Goal: Information Seeking & Learning: Check status

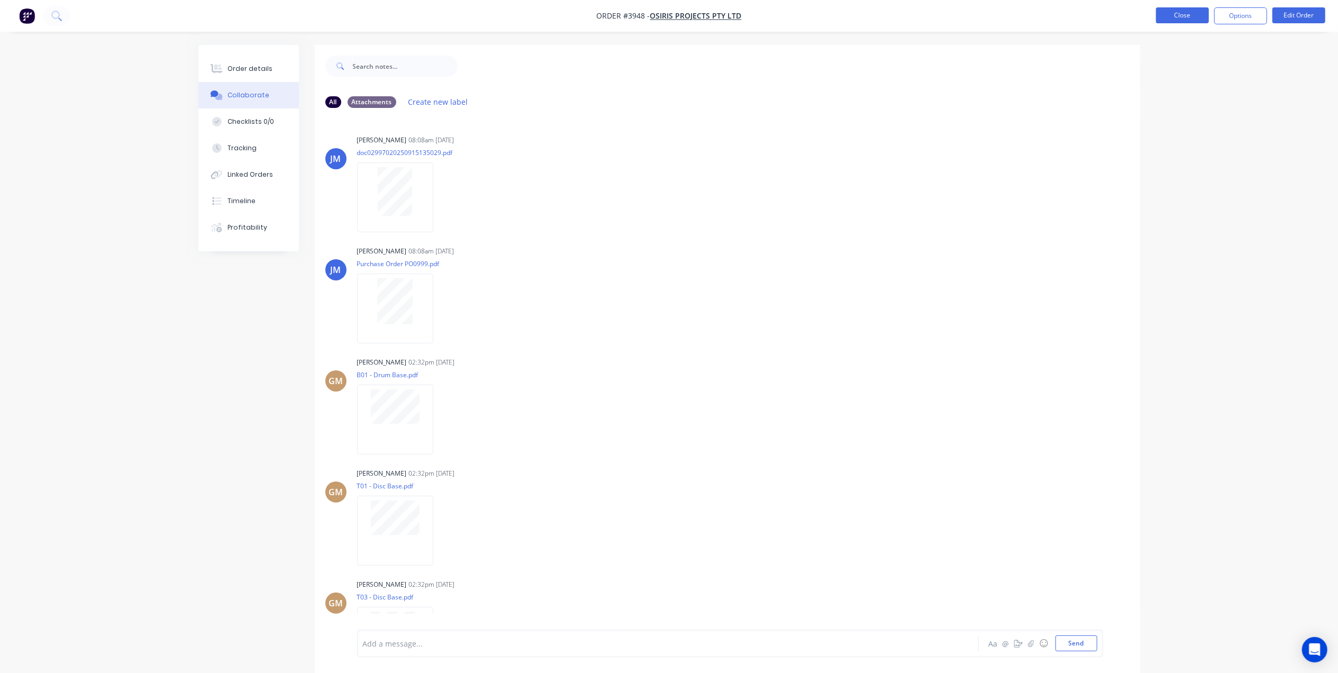
click at [1189, 17] on button "Close" at bounding box center [1182, 15] width 53 height 16
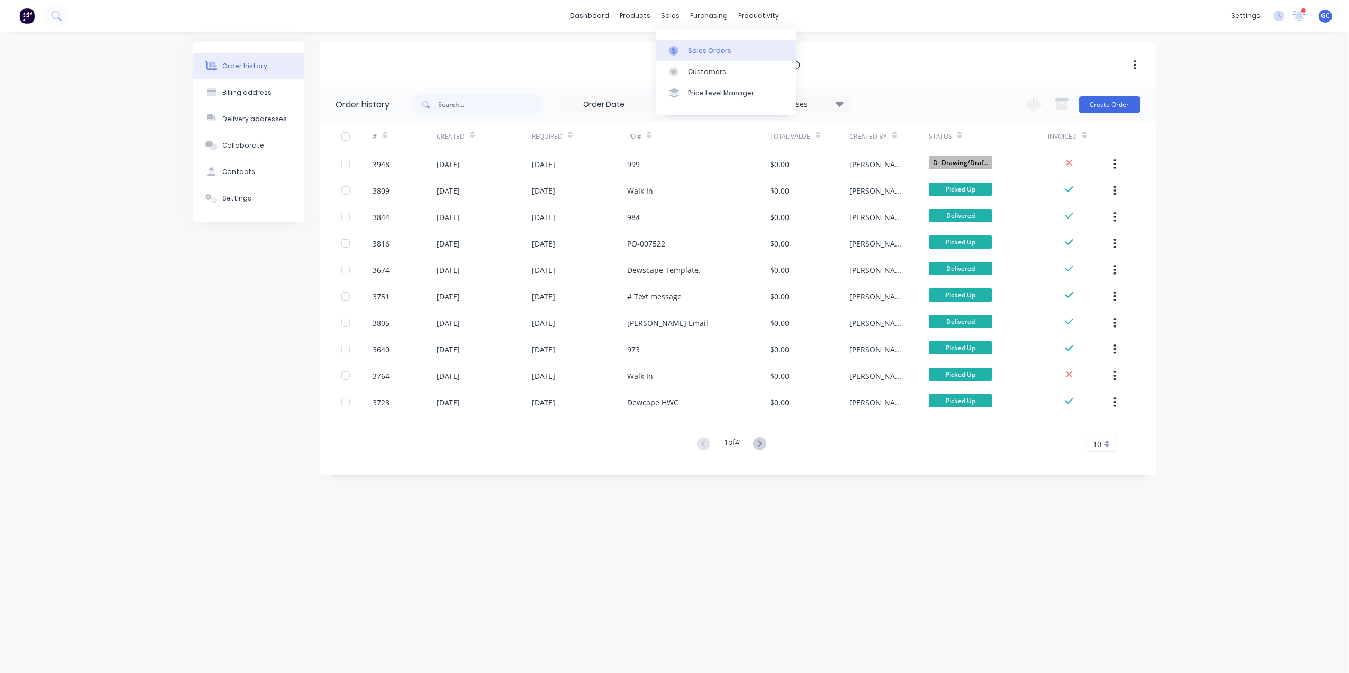
click at [691, 51] on div "Sales Orders" at bounding box center [709, 51] width 43 height 10
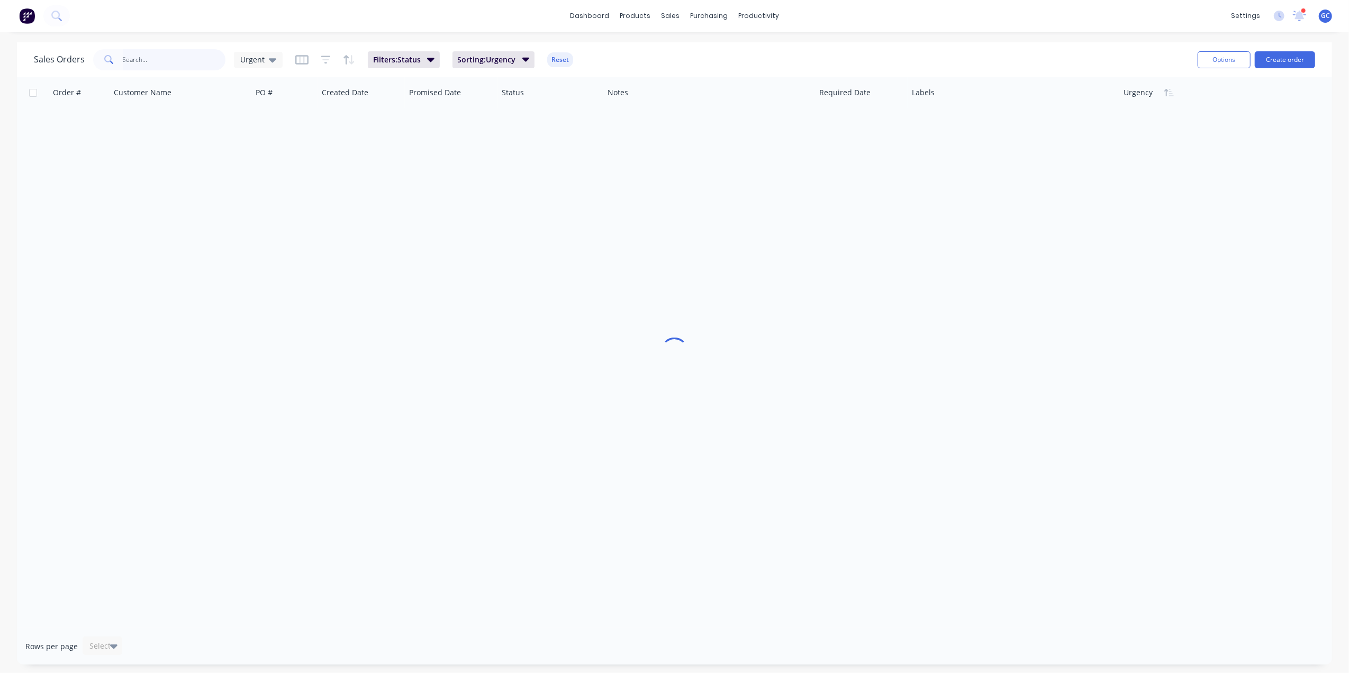
click at [191, 68] on input "text" at bounding box center [174, 59] width 103 height 21
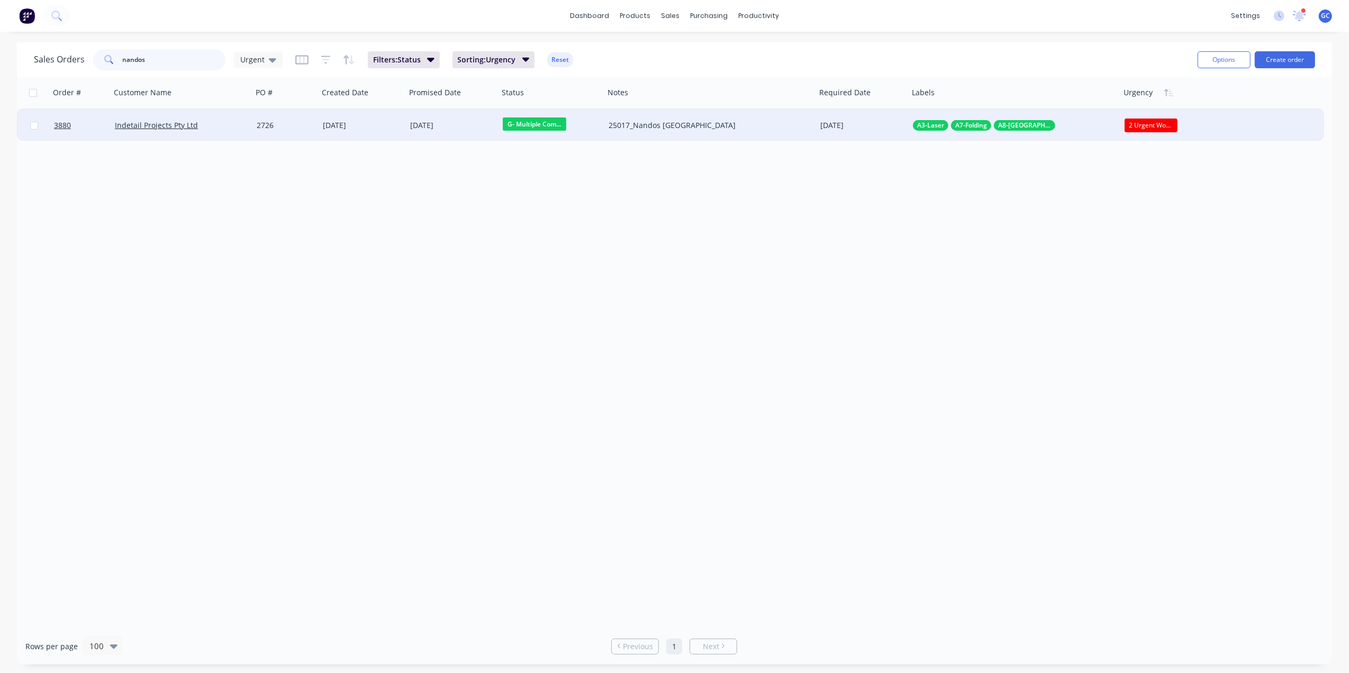
type input "nandos"
click at [354, 128] on div "[DATE]" at bounding box center [362, 125] width 79 height 11
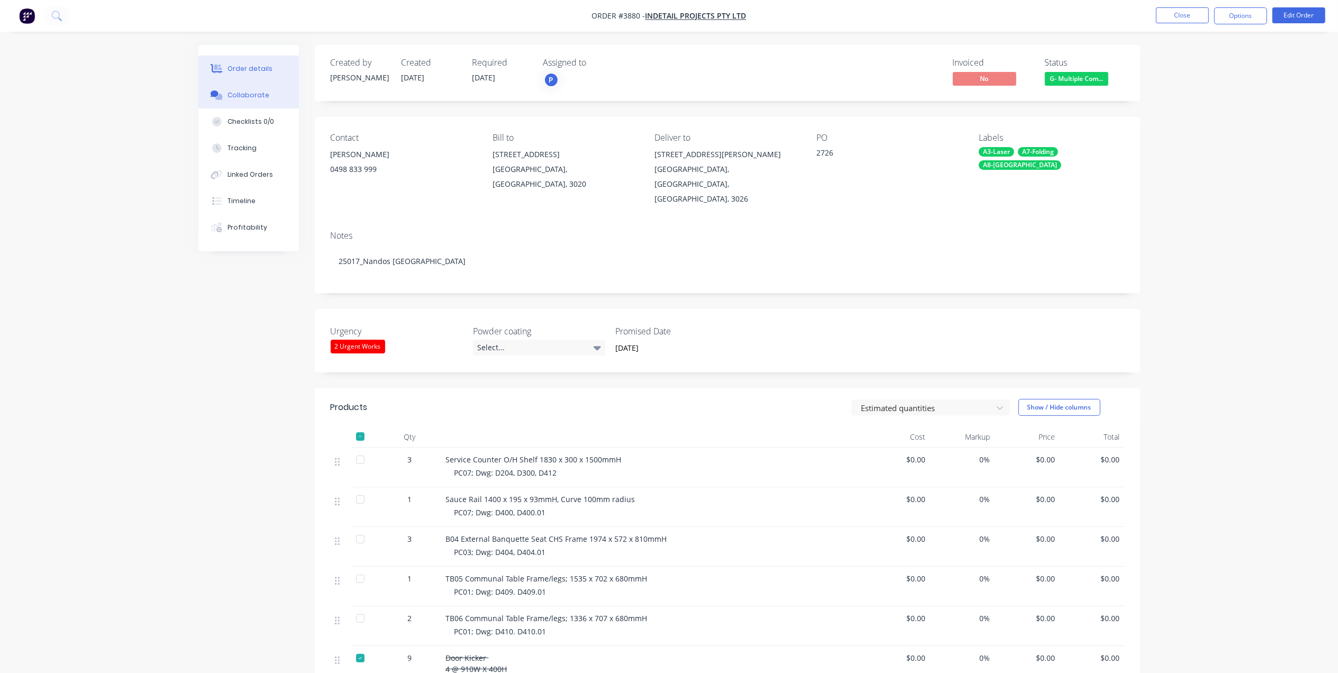
click at [259, 99] on div "Collaborate" at bounding box center [249, 95] width 42 height 10
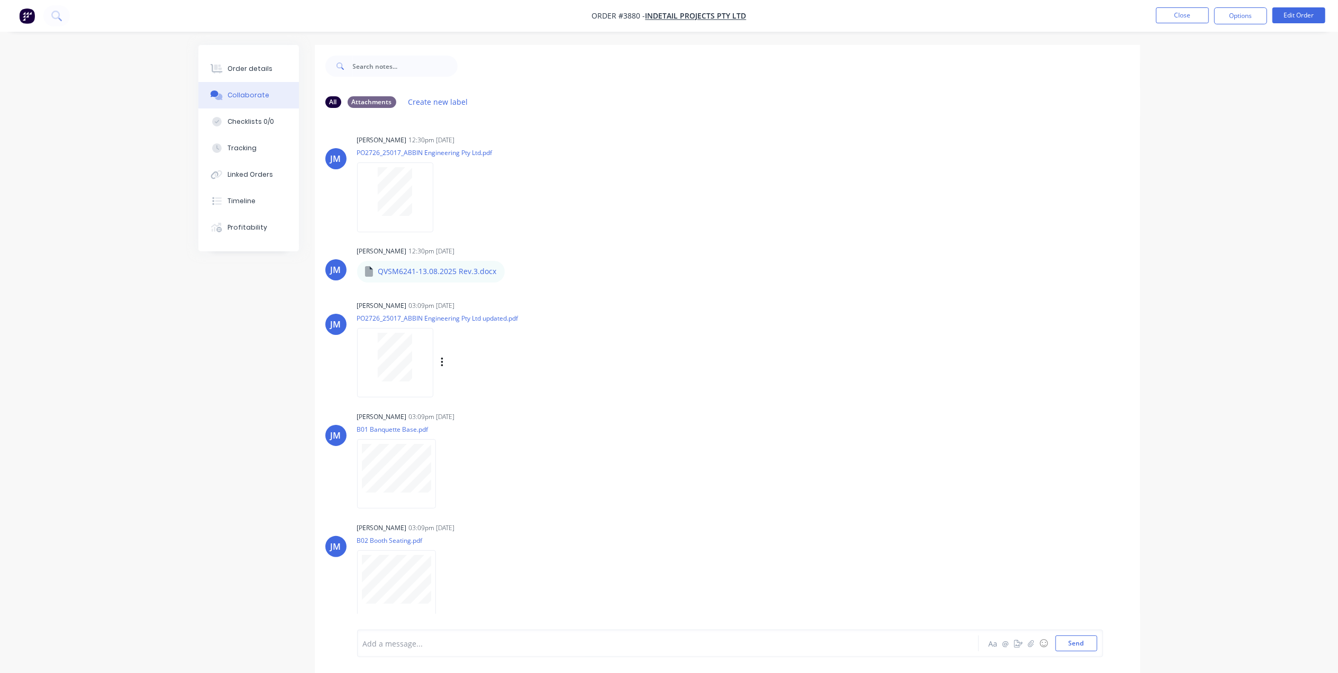
scroll to position [269, 0]
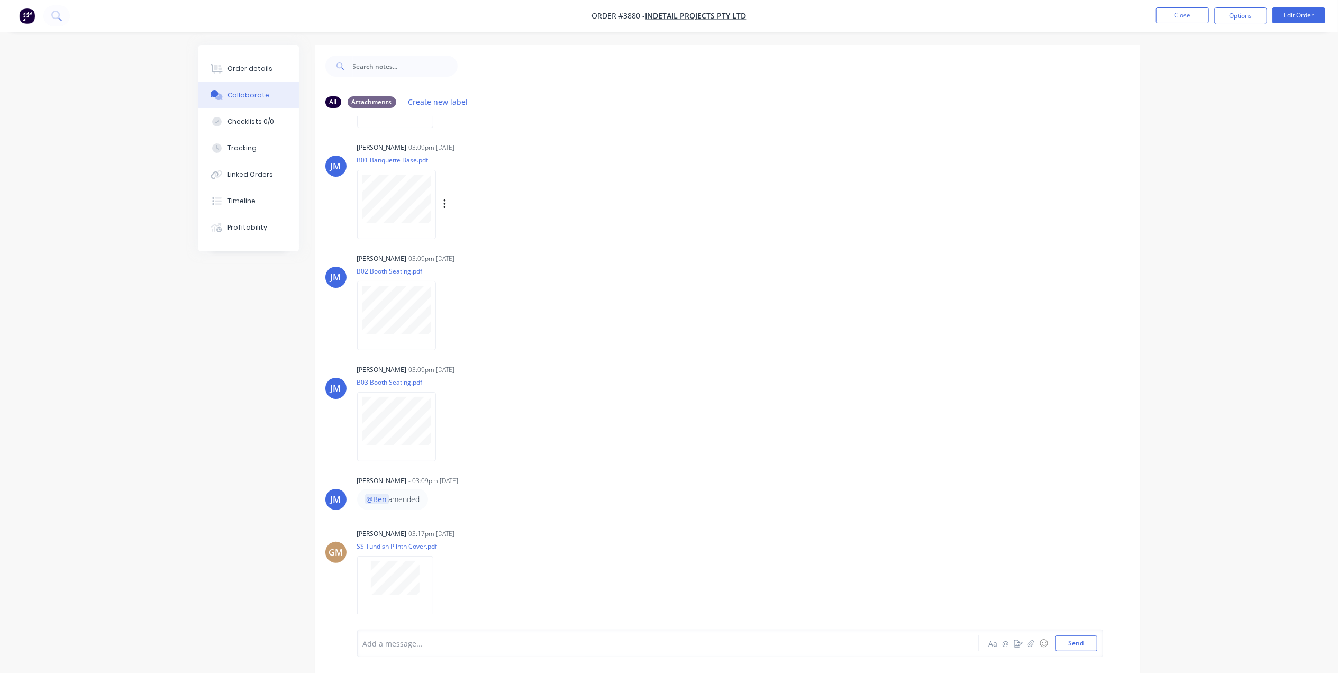
click at [414, 170] on div at bounding box center [396, 204] width 79 height 69
click at [1167, 13] on button "Close" at bounding box center [1182, 15] width 53 height 16
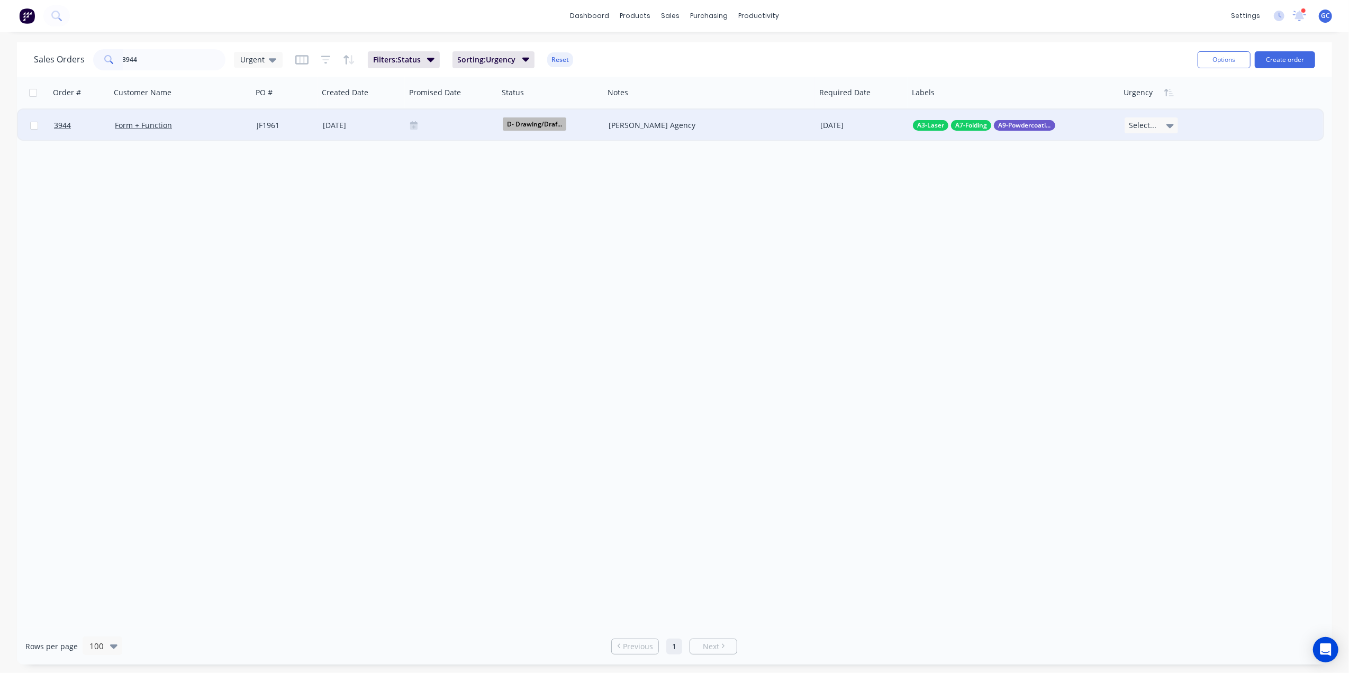
type input "3944"
click at [246, 132] on div "Form + Function" at bounding box center [182, 126] width 142 height 32
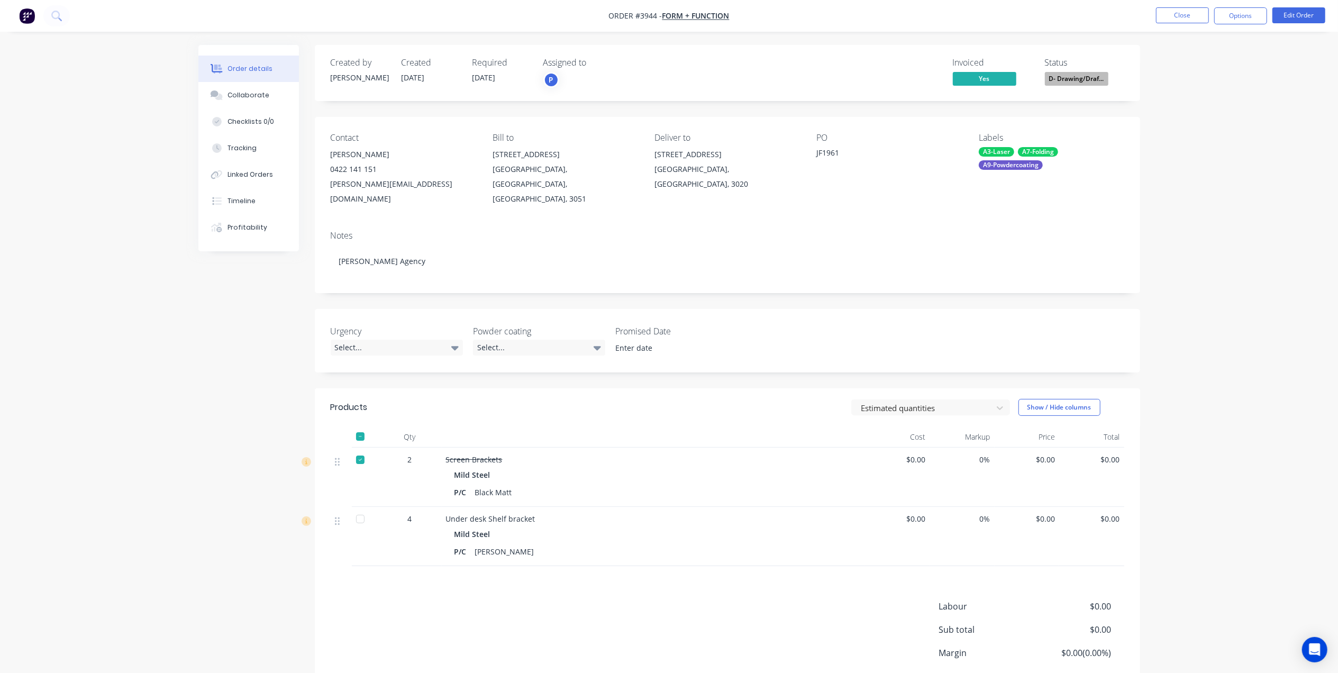
click at [566, 527] on div "Mild Steel" at bounding box center [654, 534] width 398 height 15
click at [1192, 7] on button "Close" at bounding box center [1182, 15] width 53 height 16
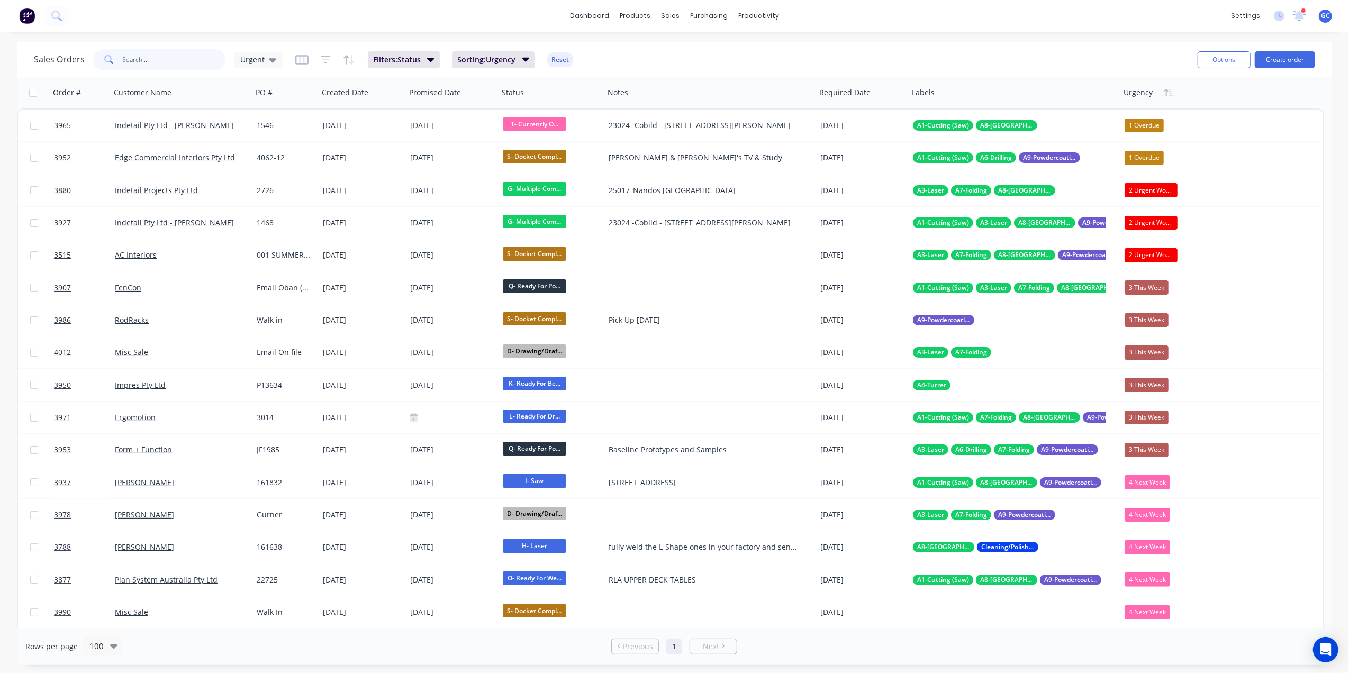
click at [186, 66] on input "text" at bounding box center [174, 59] width 103 height 21
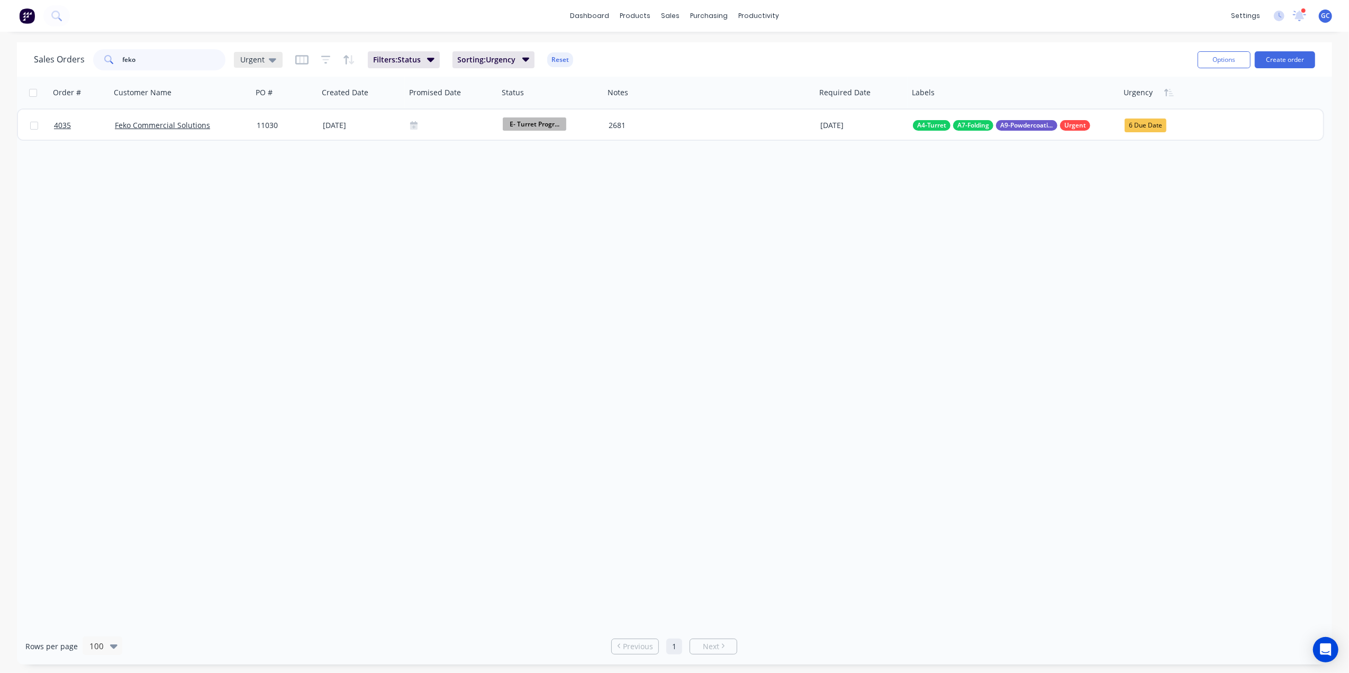
type input "feko"
click at [243, 64] on span "Urgent" at bounding box center [252, 59] width 24 height 11
click at [252, 252] on button "[PERSON_NAME]" at bounding box center [297, 255] width 121 height 12
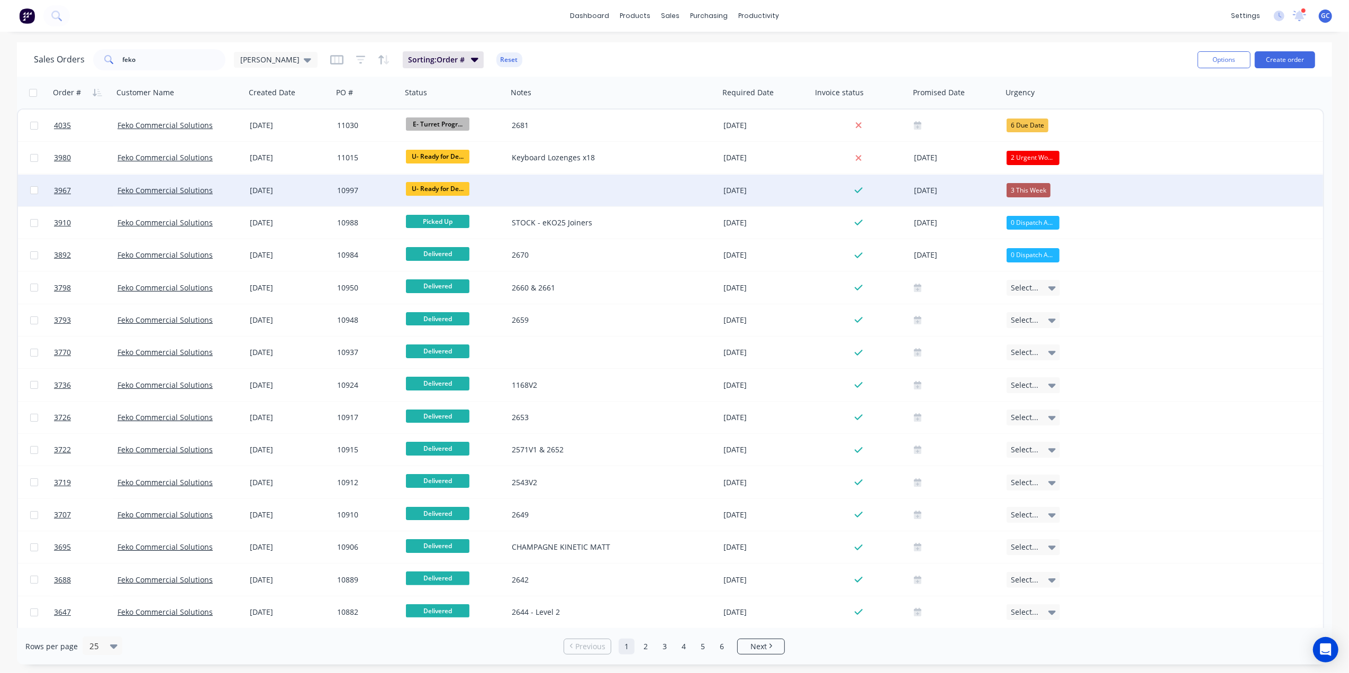
click at [318, 183] on div "[DATE]" at bounding box center [289, 191] width 87 height 32
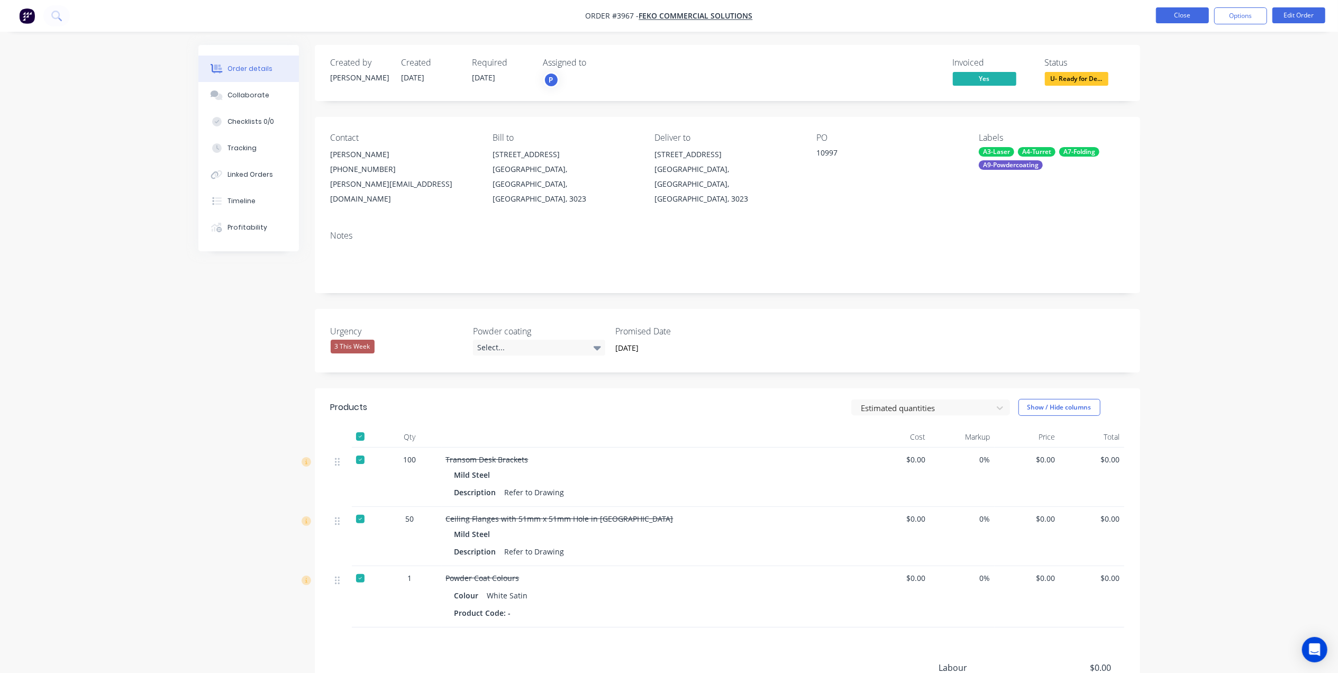
click at [1167, 20] on button "Close" at bounding box center [1182, 15] width 53 height 16
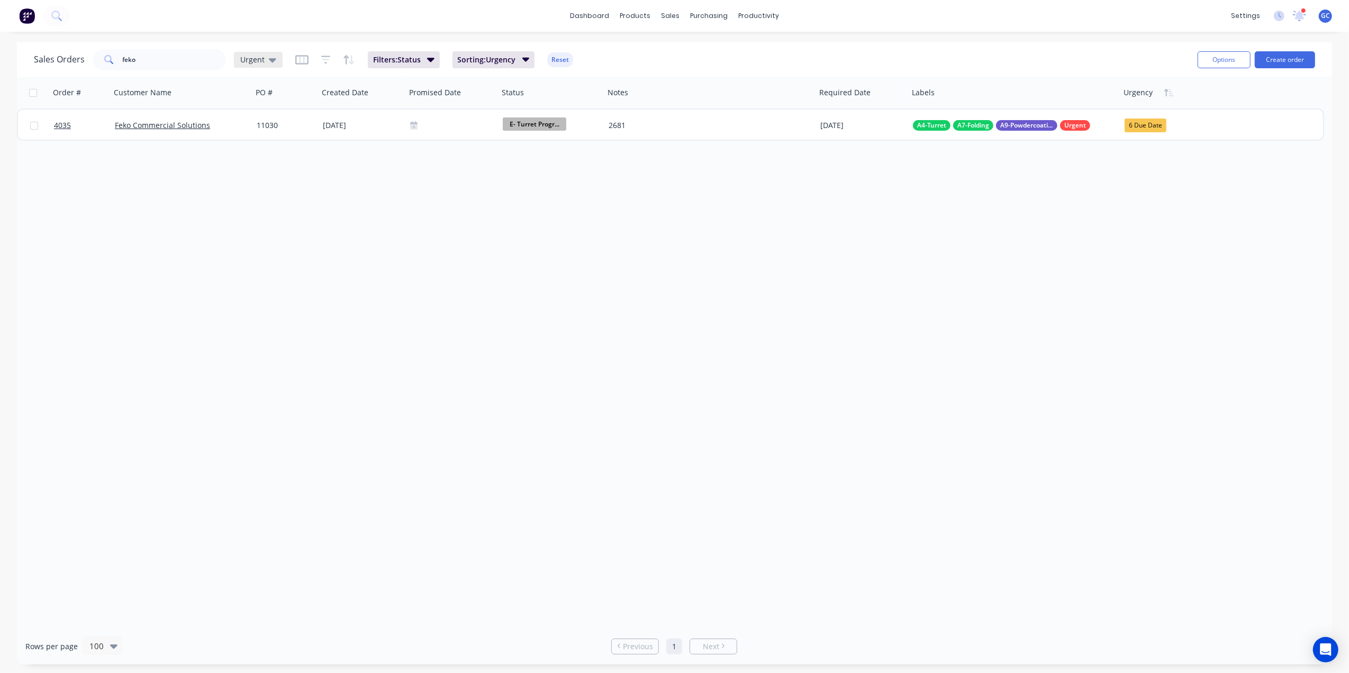
click at [246, 58] on span "Urgent" at bounding box center [252, 59] width 24 height 11
click at [246, 250] on button "[PERSON_NAME]" at bounding box center [297, 255] width 121 height 12
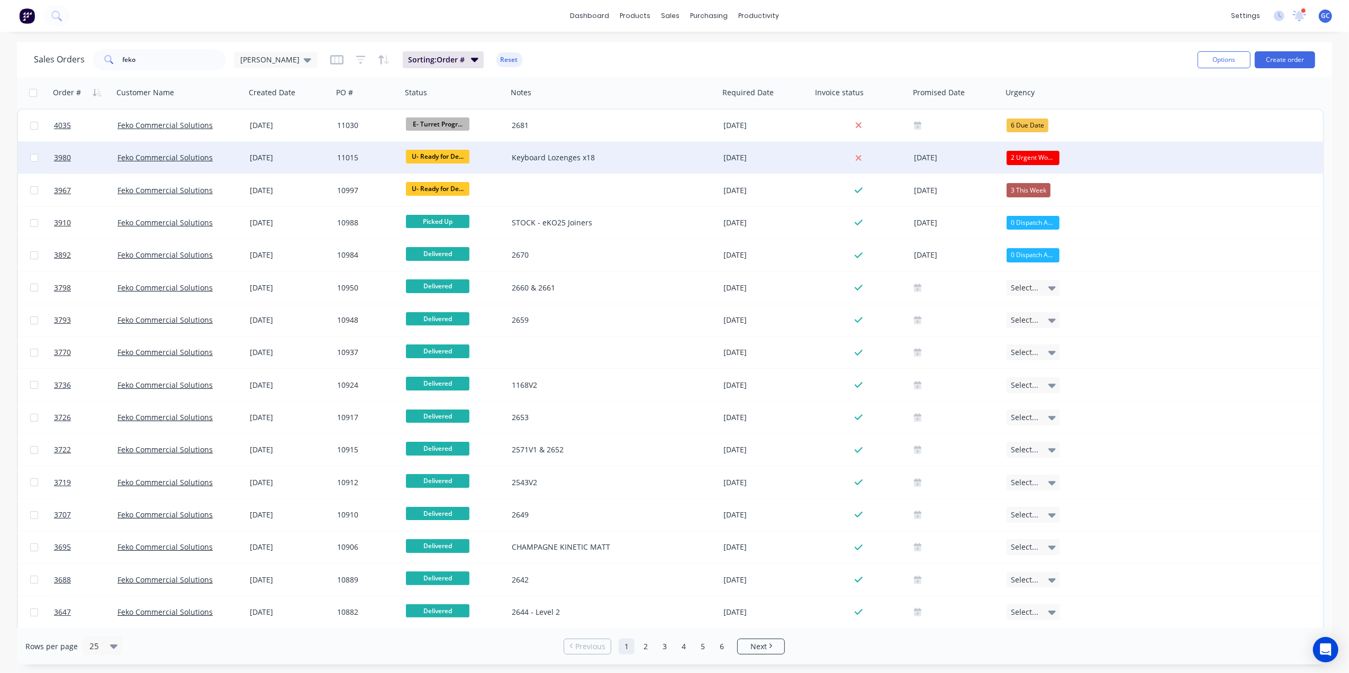
click at [376, 157] on div "11015" at bounding box center [365, 157] width 57 height 11
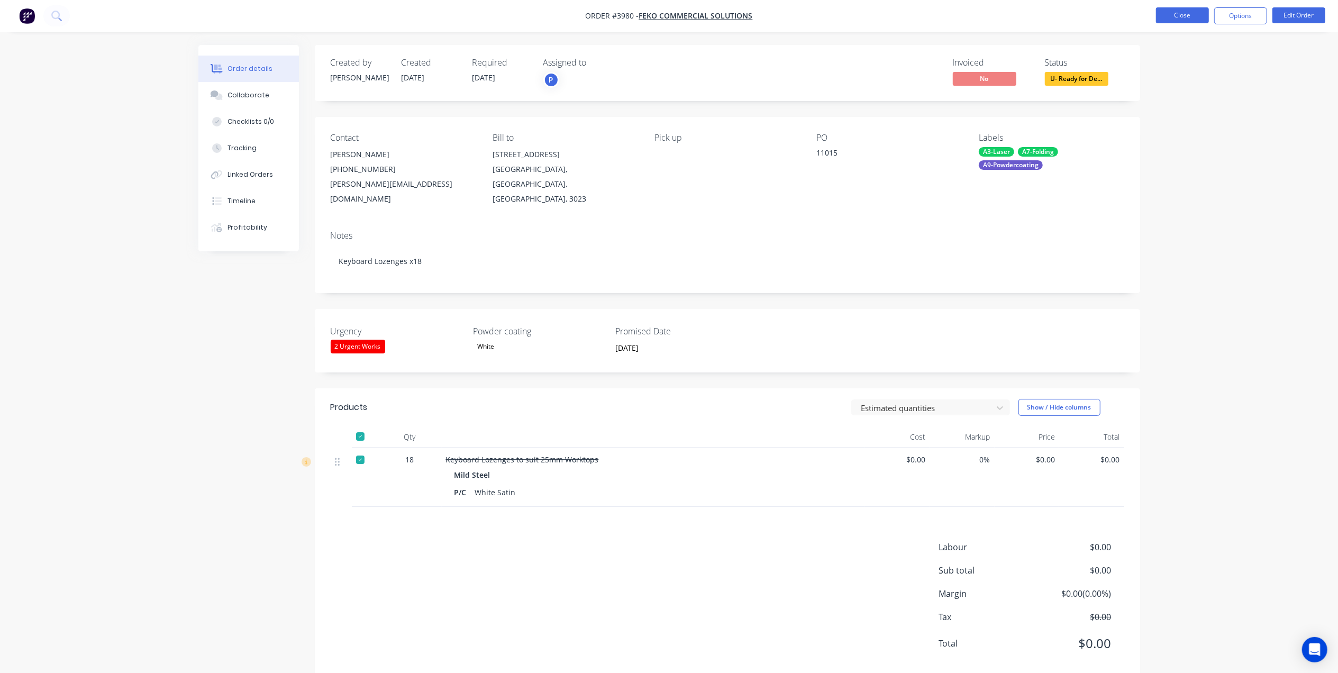
click at [1175, 16] on button "Close" at bounding box center [1182, 15] width 53 height 16
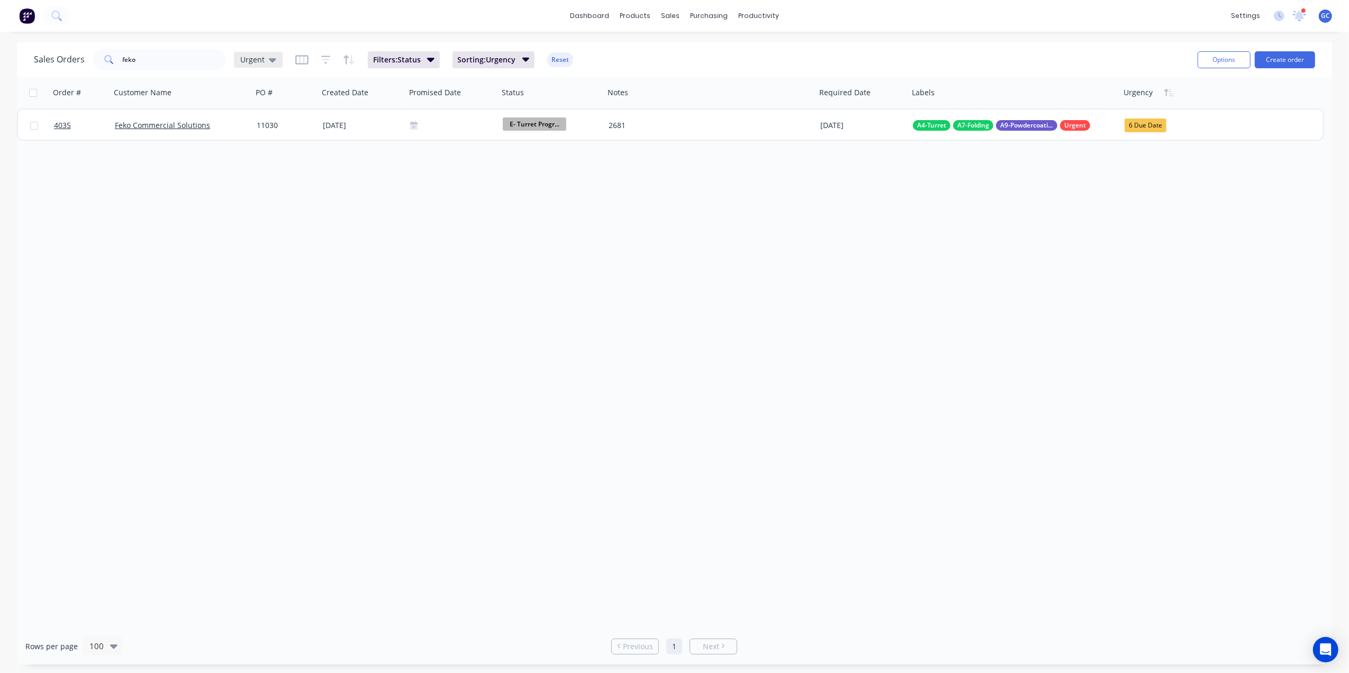
click at [252, 65] on div "Urgent" at bounding box center [258, 60] width 49 height 16
click at [259, 254] on button "[PERSON_NAME]" at bounding box center [297, 255] width 121 height 12
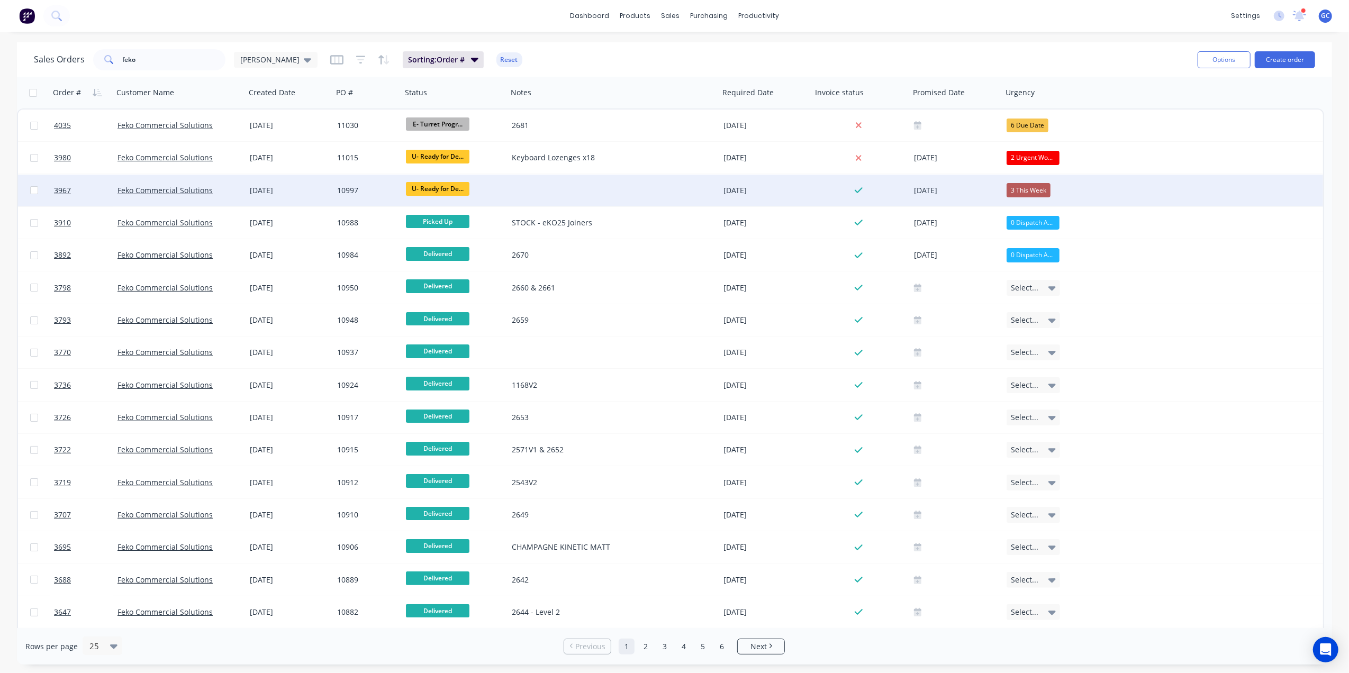
click at [1035, 191] on div "3 This Week" at bounding box center [1029, 190] width 44 height 14
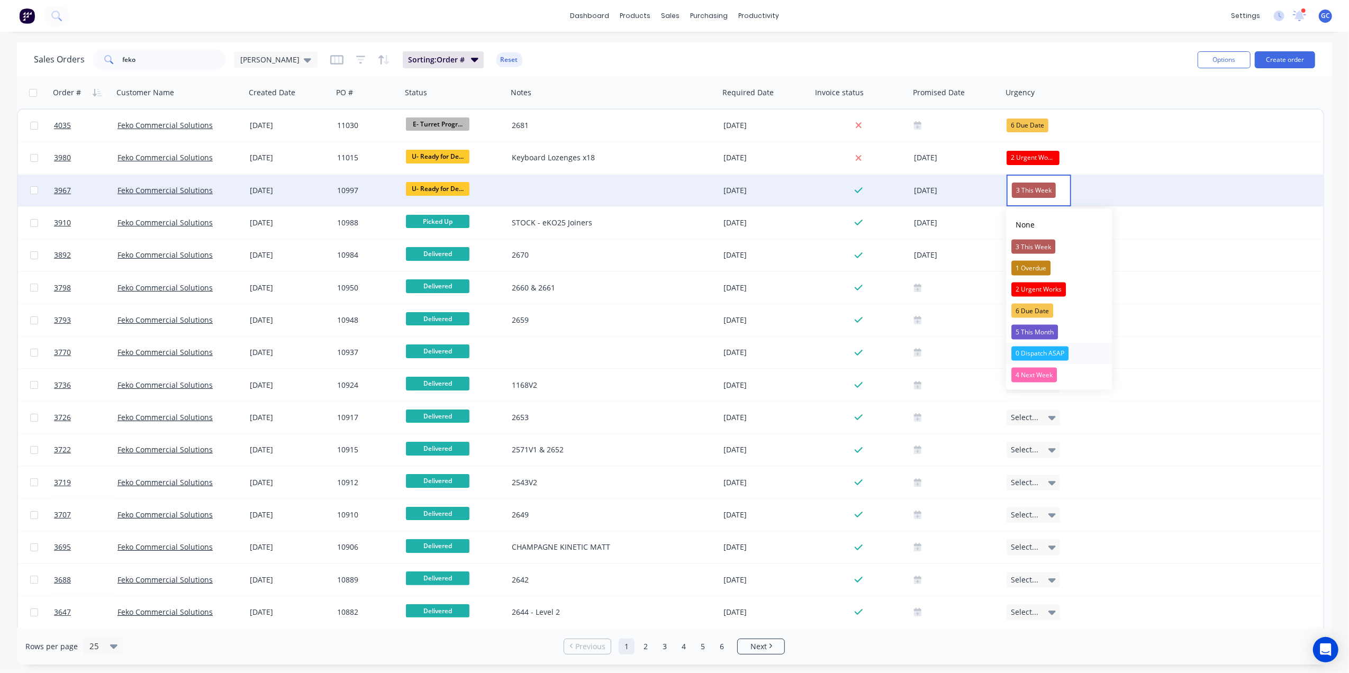
drag, startPoint x: 1044, startPoint y: 352, endPoint x: 1033, endPoint y: 239, distance: 113.7
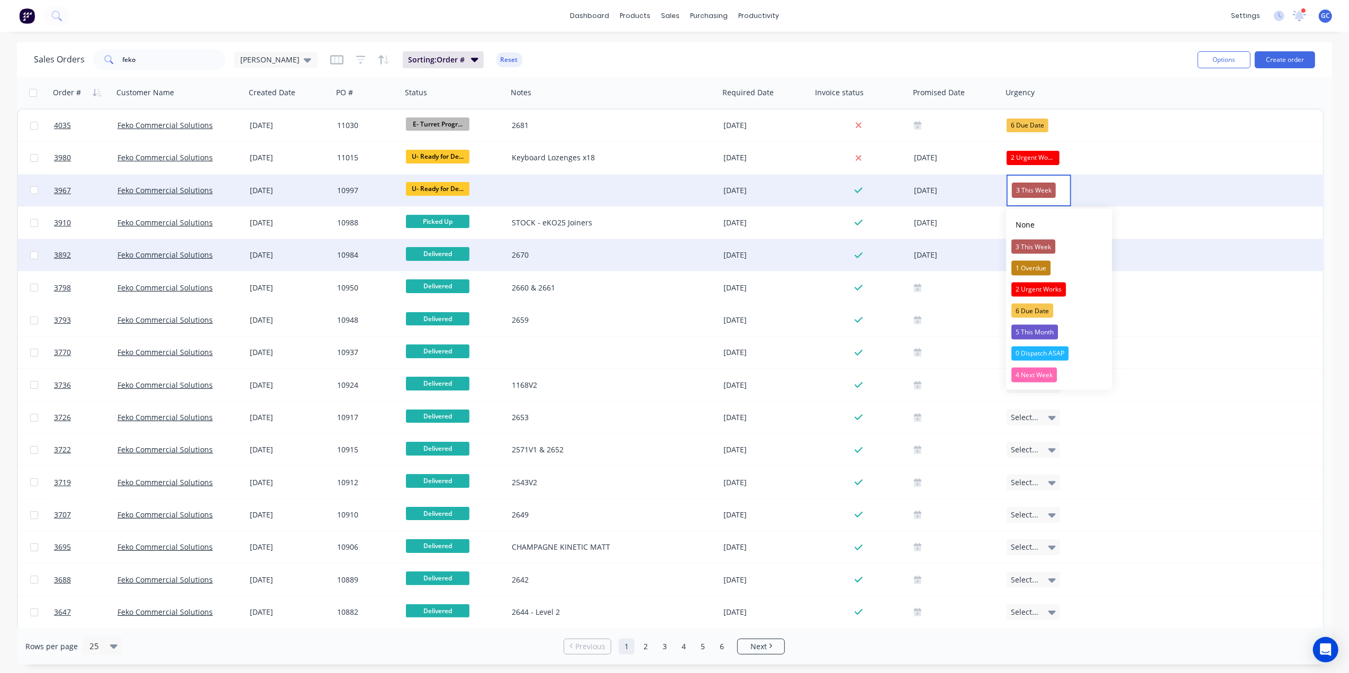
click at [1042, 352] on div "0 Dispatch ASAP" at bounding box center [1039, 353] width 57 height 15
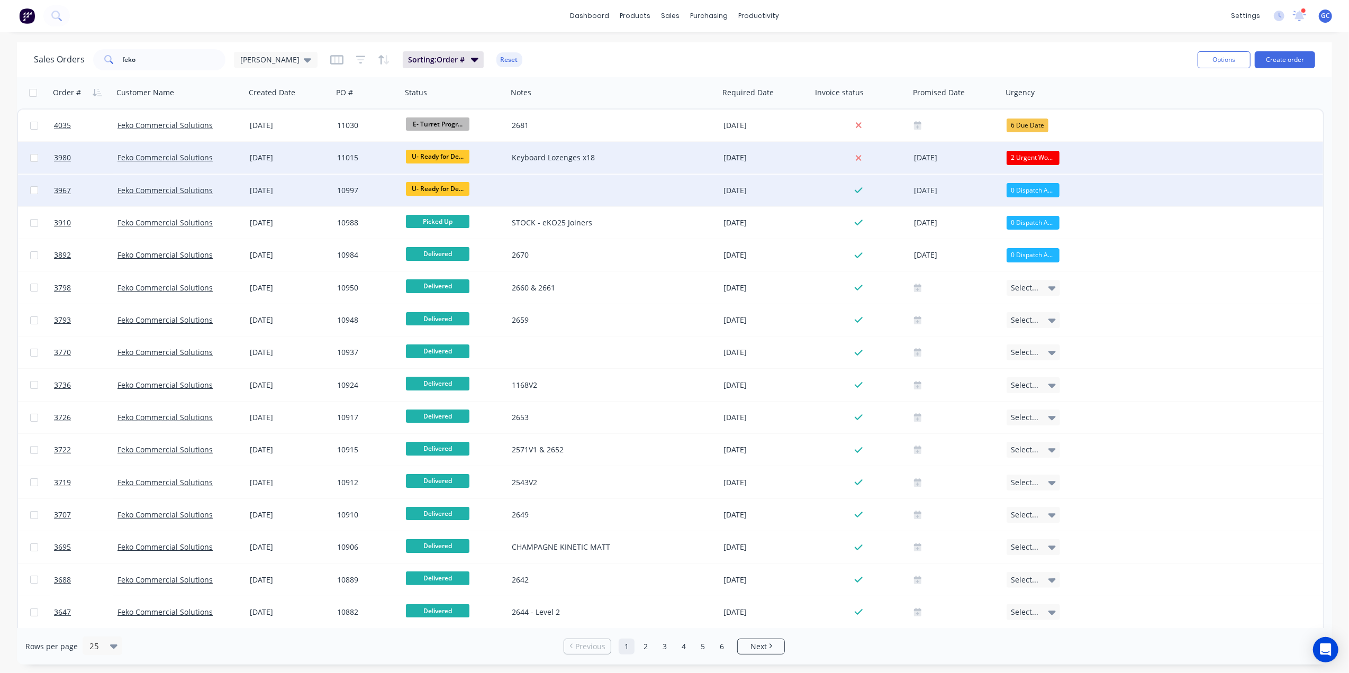
click at [1040, 156] on div "2 Urgent Works" at bounding box center [1033, 158] width 53 height 14
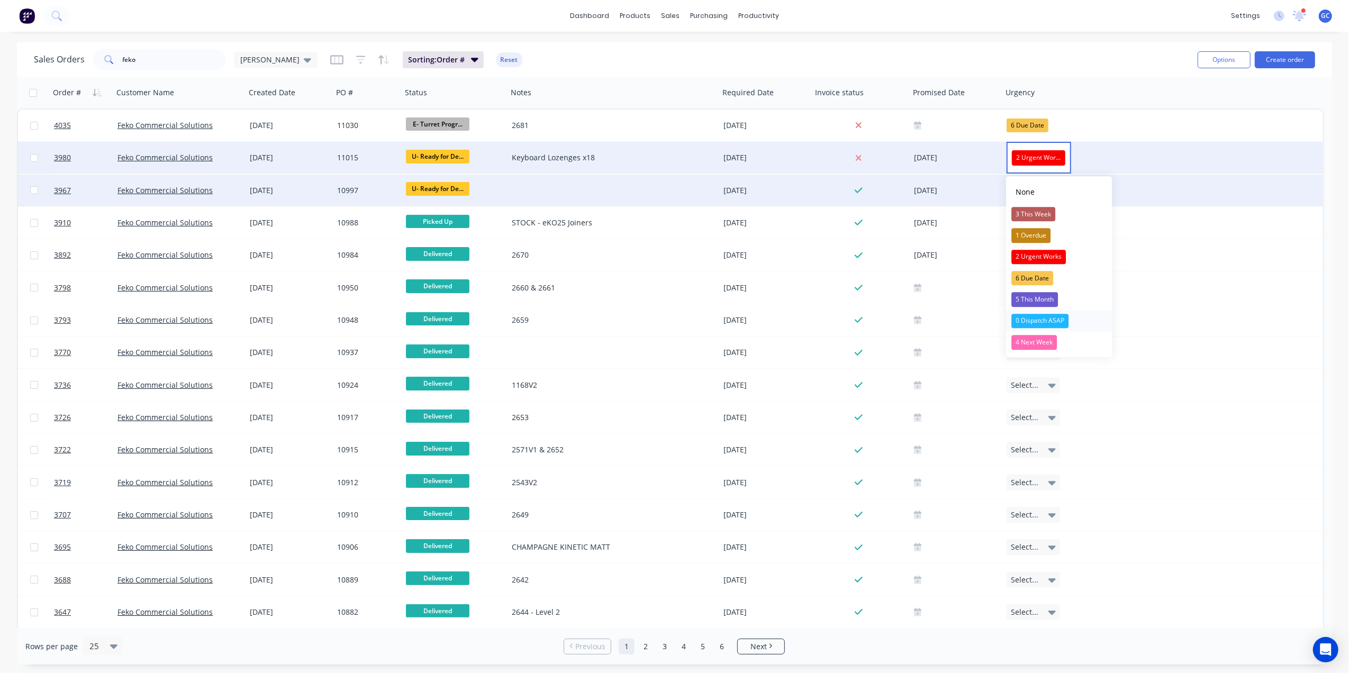
click at [1044, 320] on div "0 Dispatch ASAP" at bounding box center [1039, 321] width 57 height 15
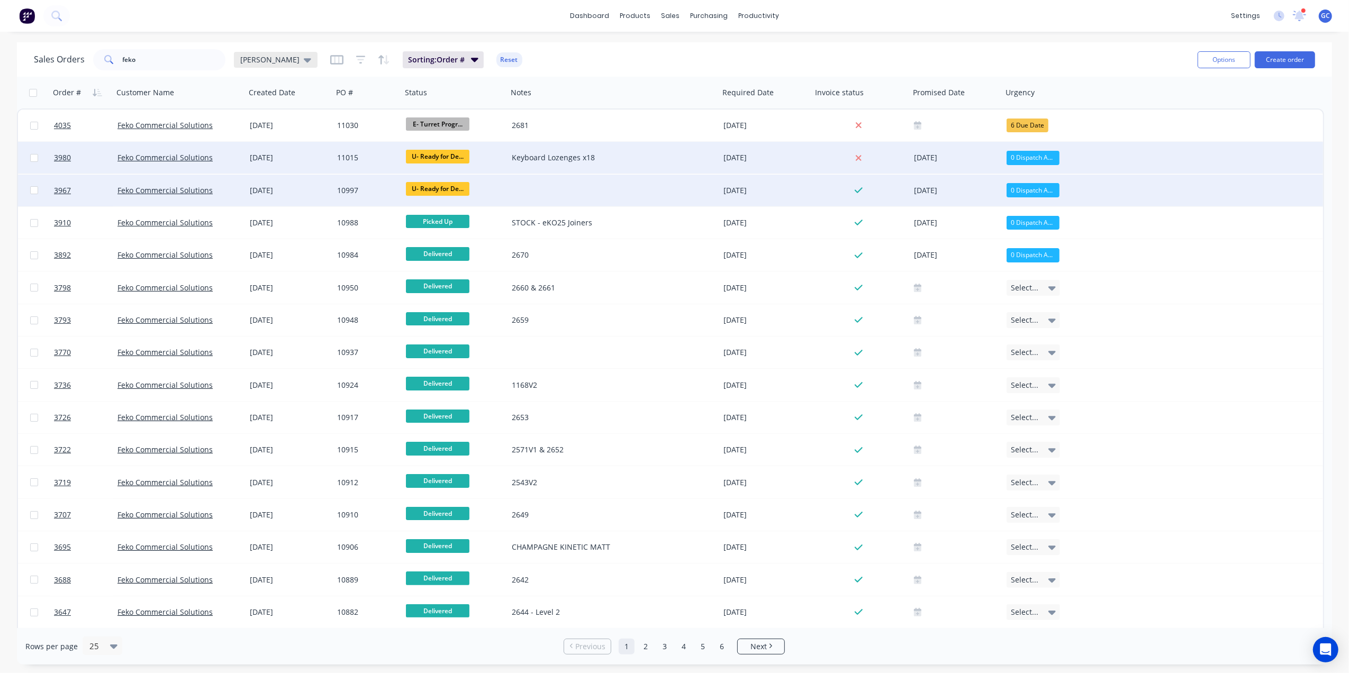
click at [243, 55] on span "[PERSON_NAME]" at bounding box center [269, 59] width 59 height 11
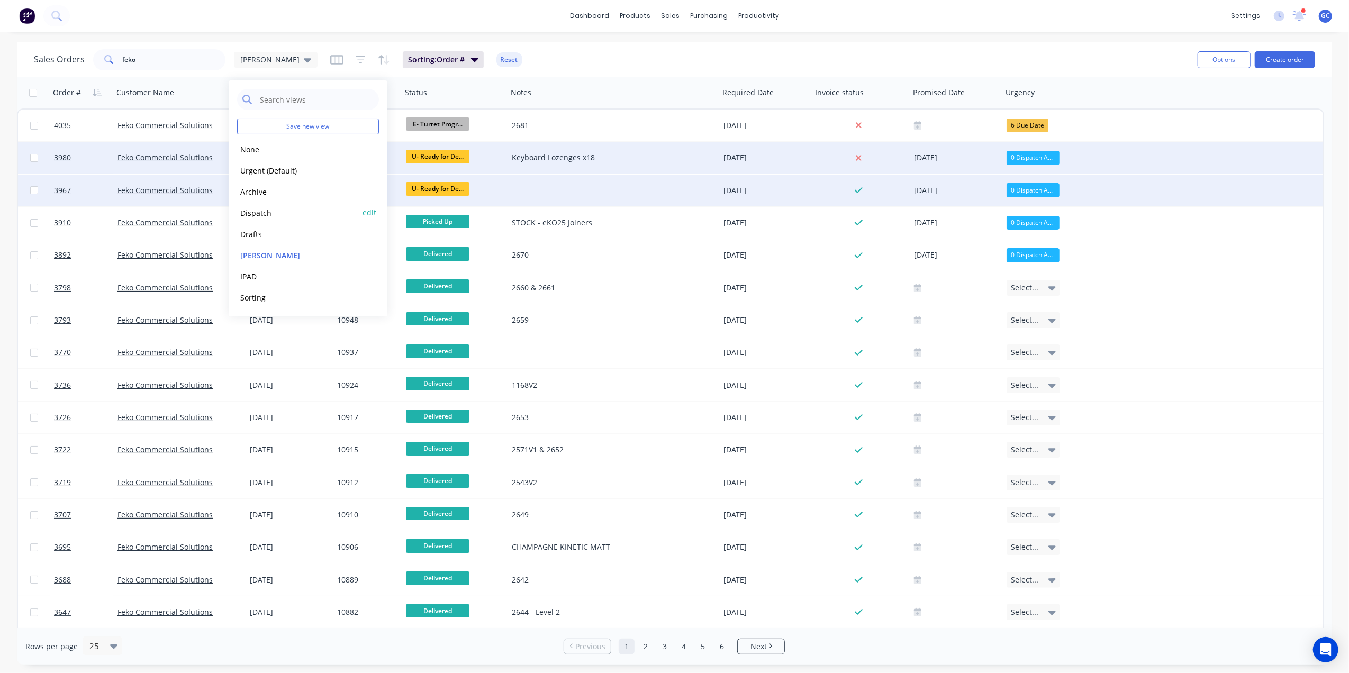
click at [260, 215] on button "Dispatch" at bounding box center [297, 213] width 121 height 12
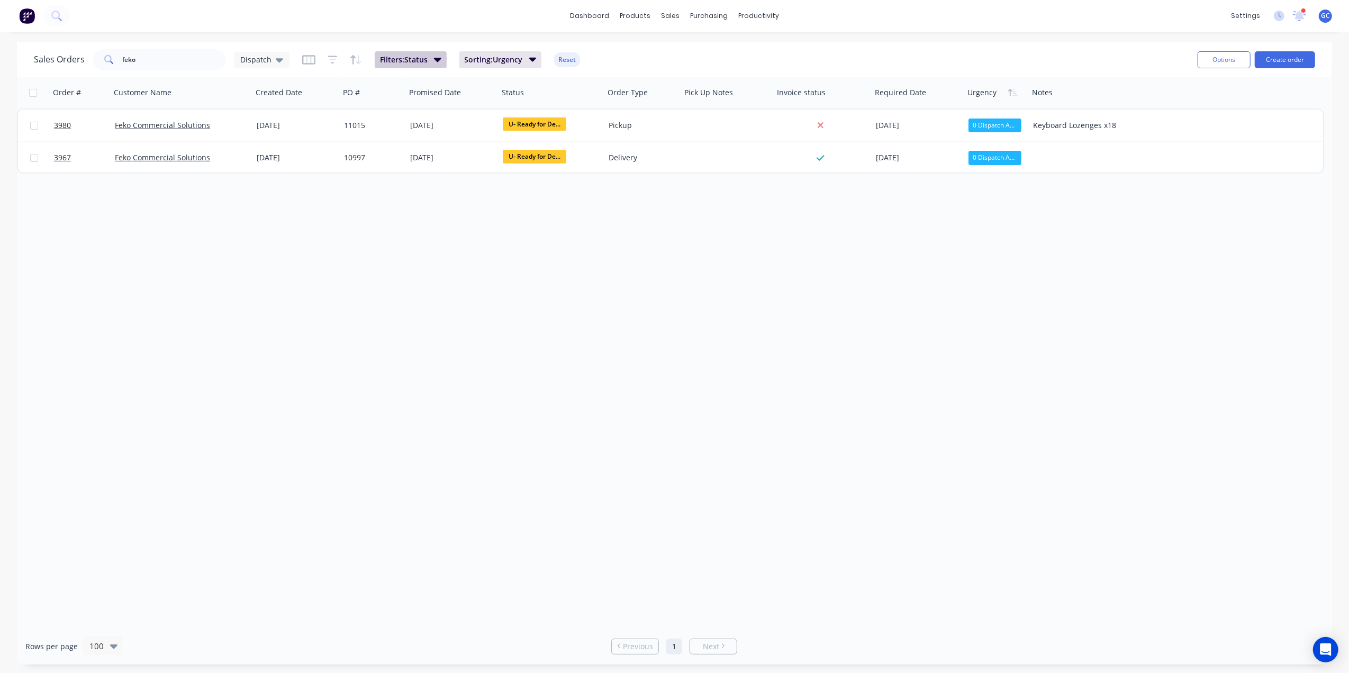
click at [401, 62] on span "Filters: Status" at bounding box center [404, 60] width 48 height 11
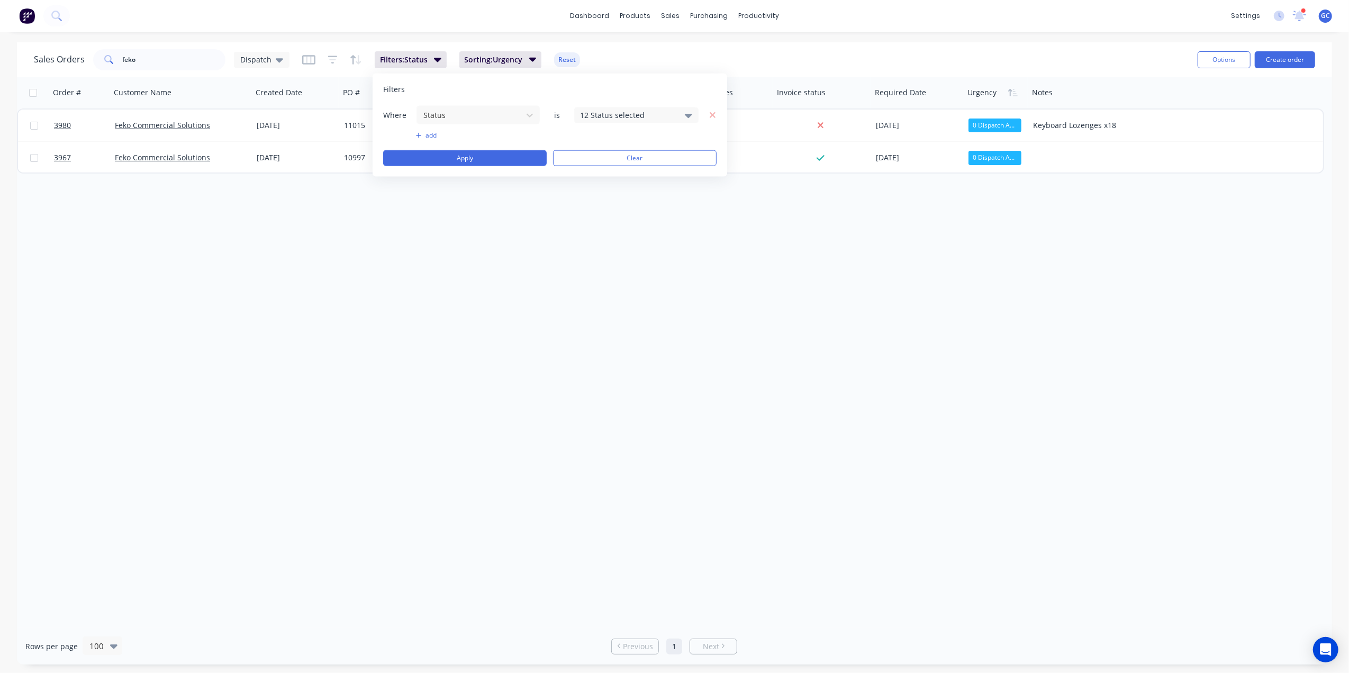
click at [637, 110] on div "12 Status selected" at bounding box center [628, 115] width 96 height 11
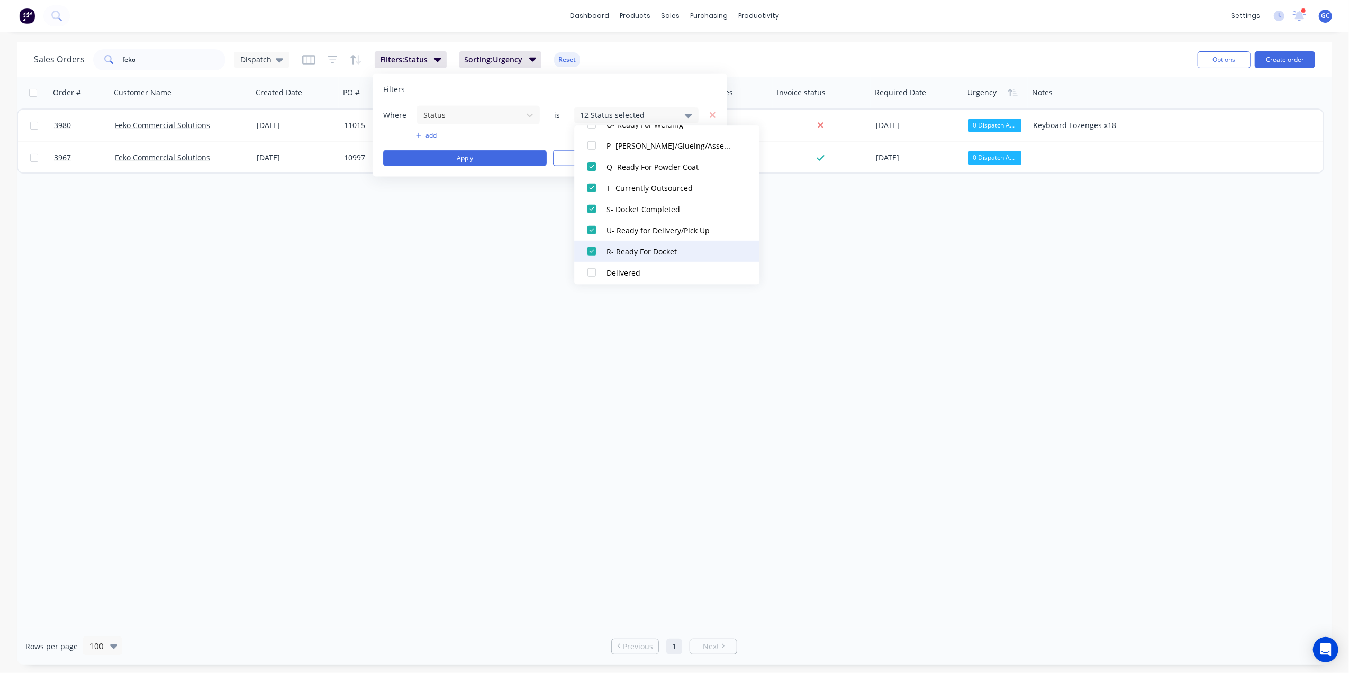
scroll to position [476, 0]
click at [432, 236] on div "Order # Customer Name Created Date PO # Promised Date Status Order Type Pick Up…" at bounding box center [674, 352] width 1315 height 551
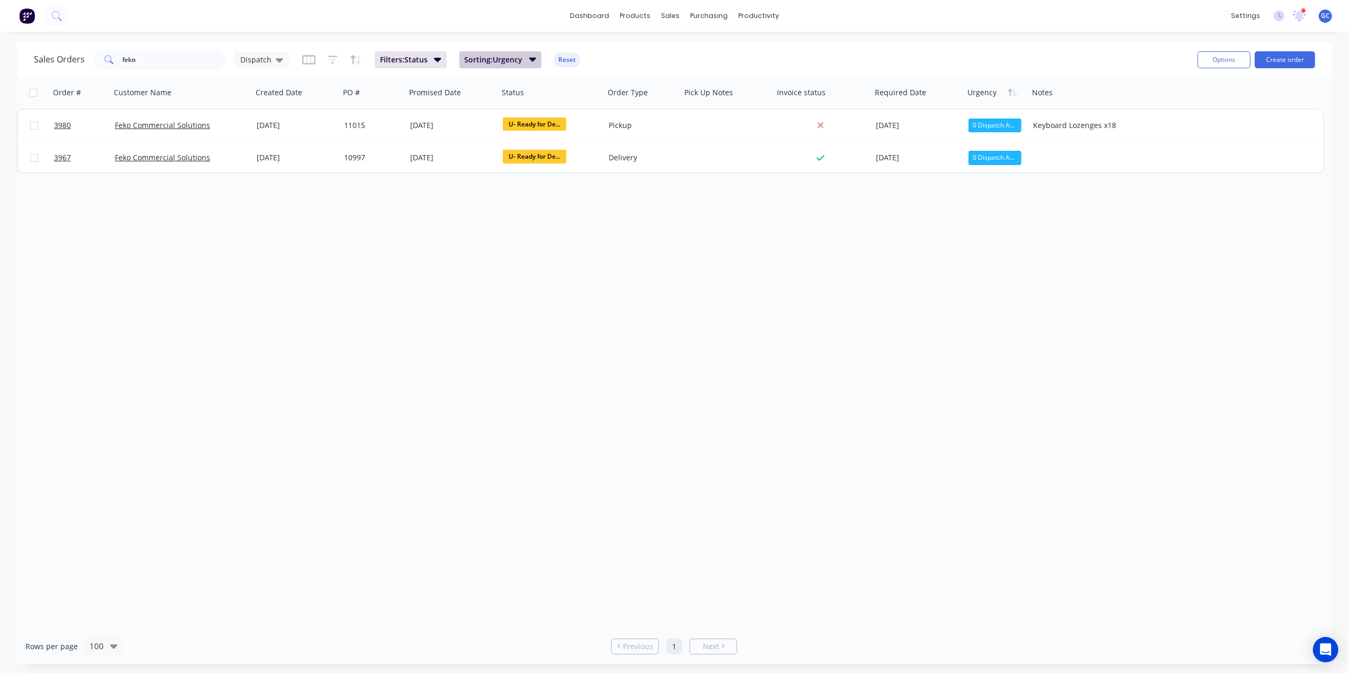
click at [505, 55] on span "Sorting: Urgency" at bounding box center [494, 60] width 58 height 11
click at [489, 347] on div "Order # Customer Name Created Date PO # Promised Date Status Order Type Pick Up…" at bounding box center [674, 352] width 1315 height 551
drag, startPoint x: 193, startPoint y: 56, endPoint x: 64, endPoint y: 54, distance: 128.6
click at [66, 55] on div "Sales Orders feko Dispatch" at bounding box center [162, 59] width 256 height 21
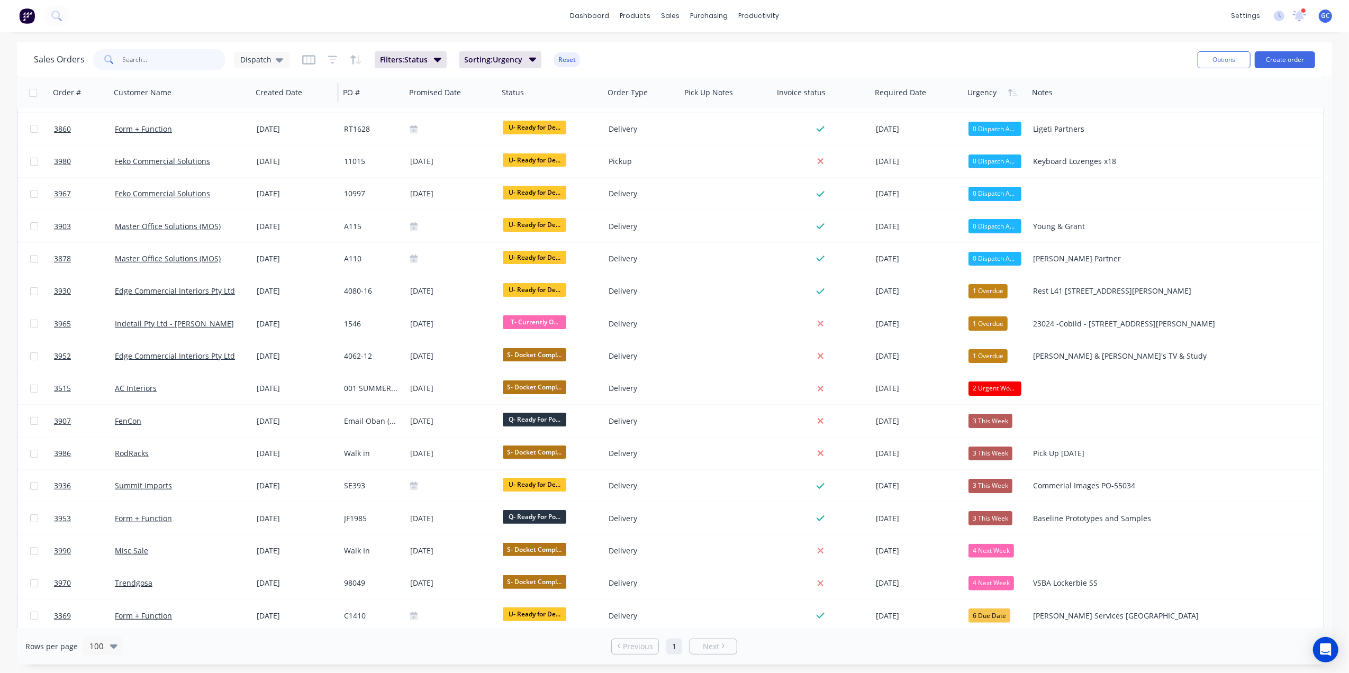
scroll to position [0, 0]
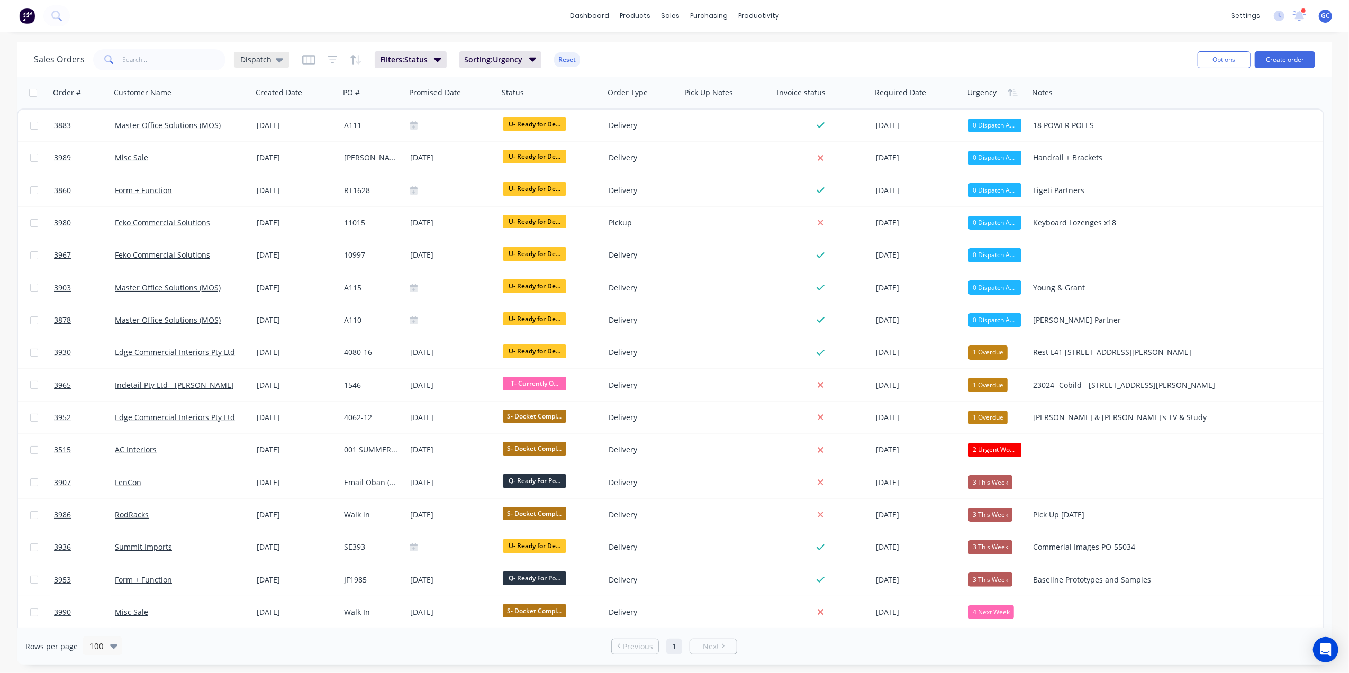
click at [254, 62] on span "Dispatch" at bounding box center [255, 59] width 31 height 11
click at [259, 208] on button "Dispatch" at bounding box center [297, 213] width 121 height 12
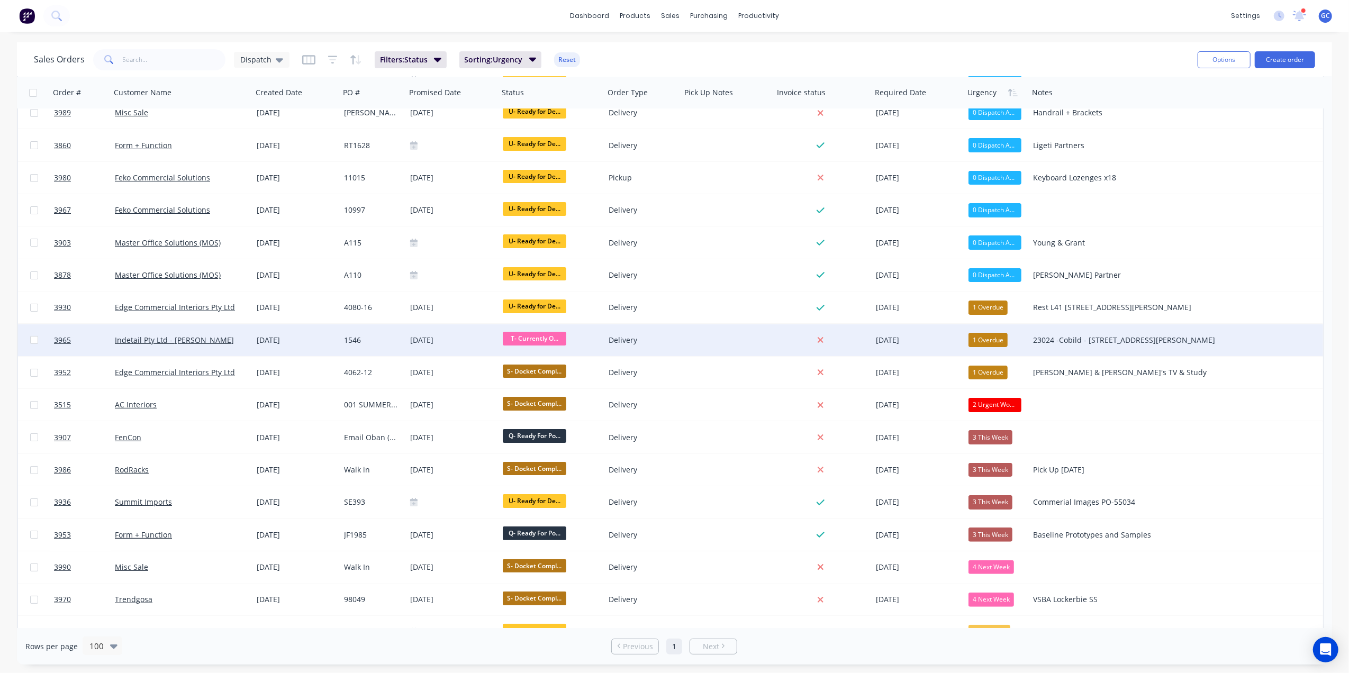
scroll to position [70, 0]
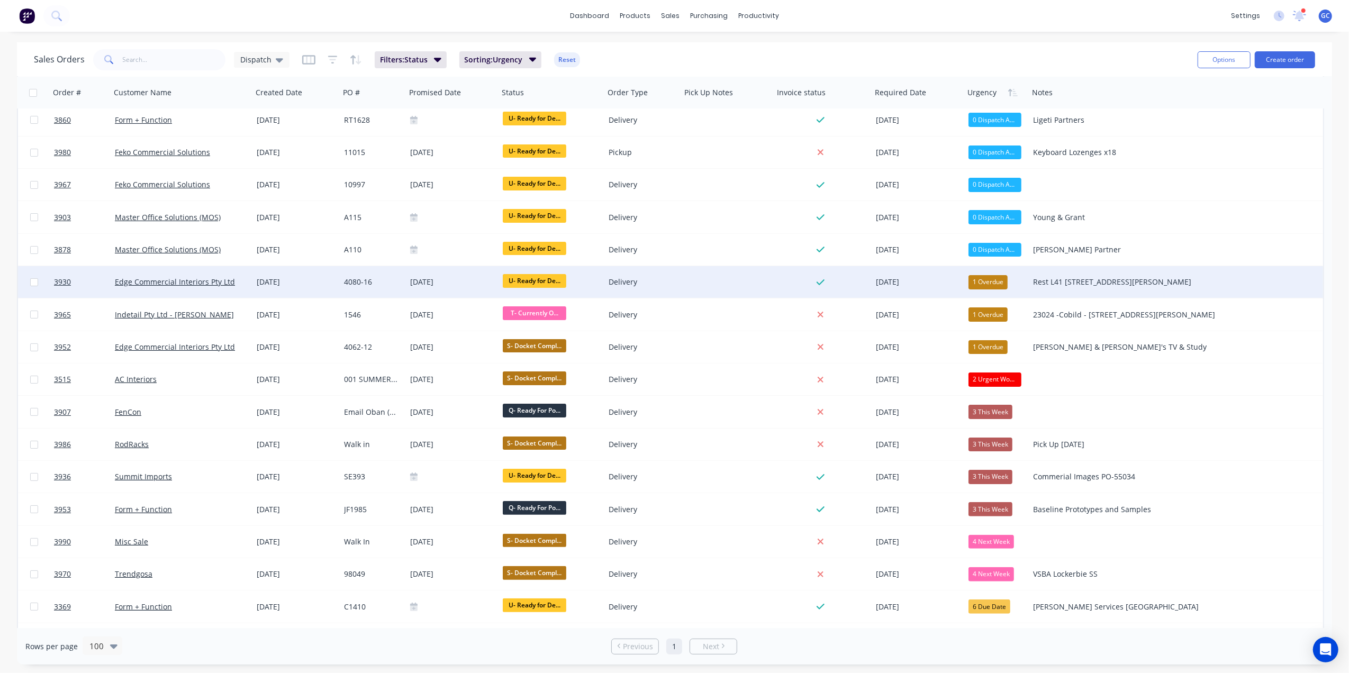
click at [991, 275] on div "1 Overdue" at bounding box center [987, 282] width 39 height 14
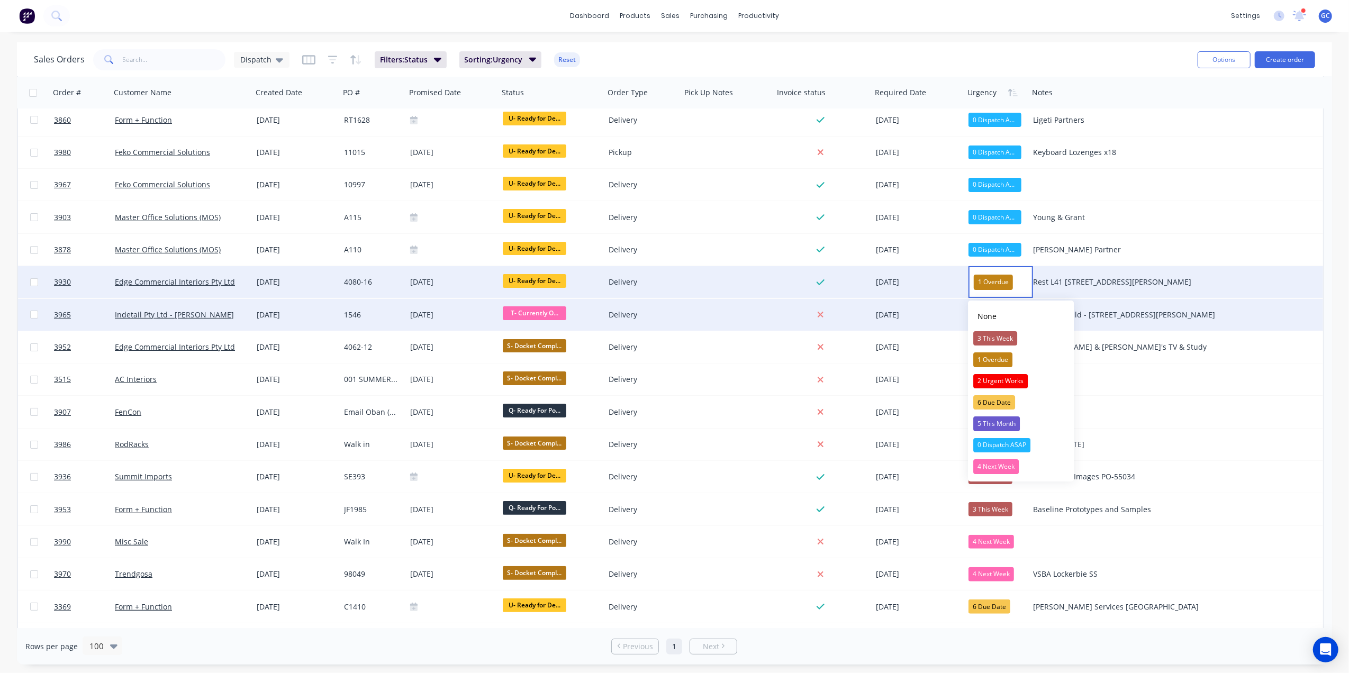
click at [338, 310] on div "[DATE]" at bounding box center [295, 315] width 87 height 32
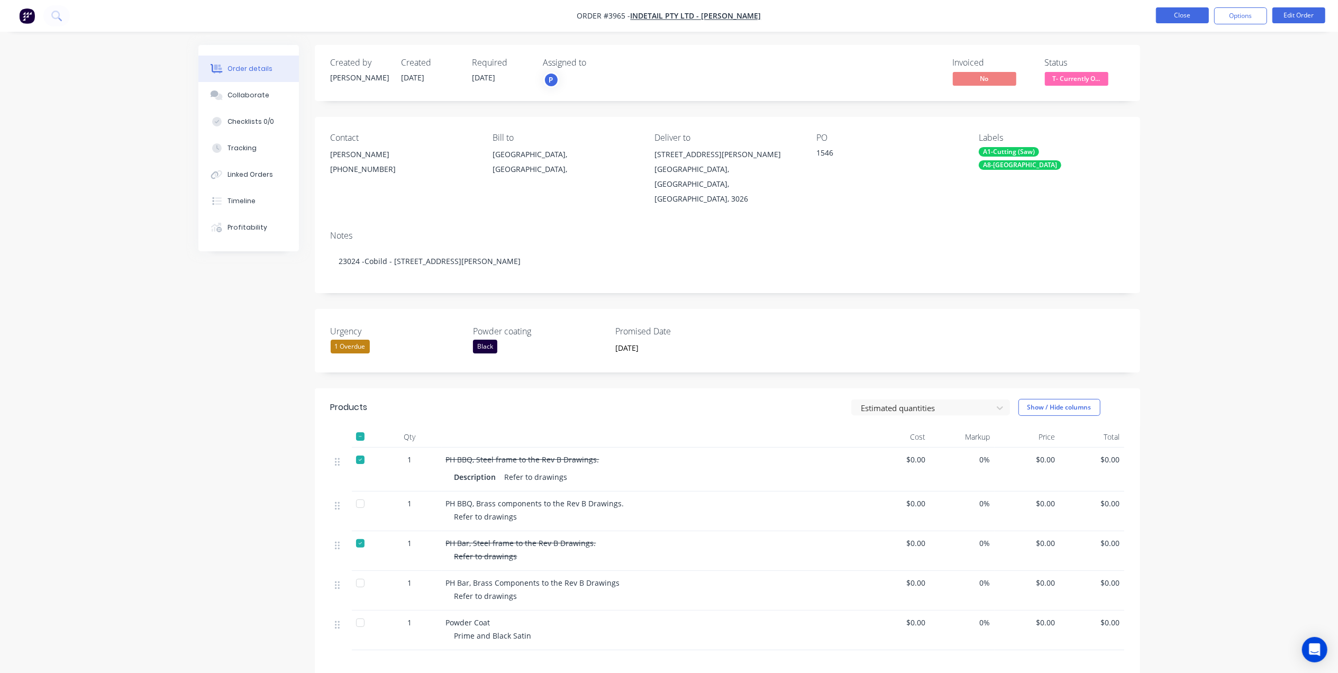
click at [1177, 19] on button "Close" at bounding box center [1182, 15] width 53 height 16
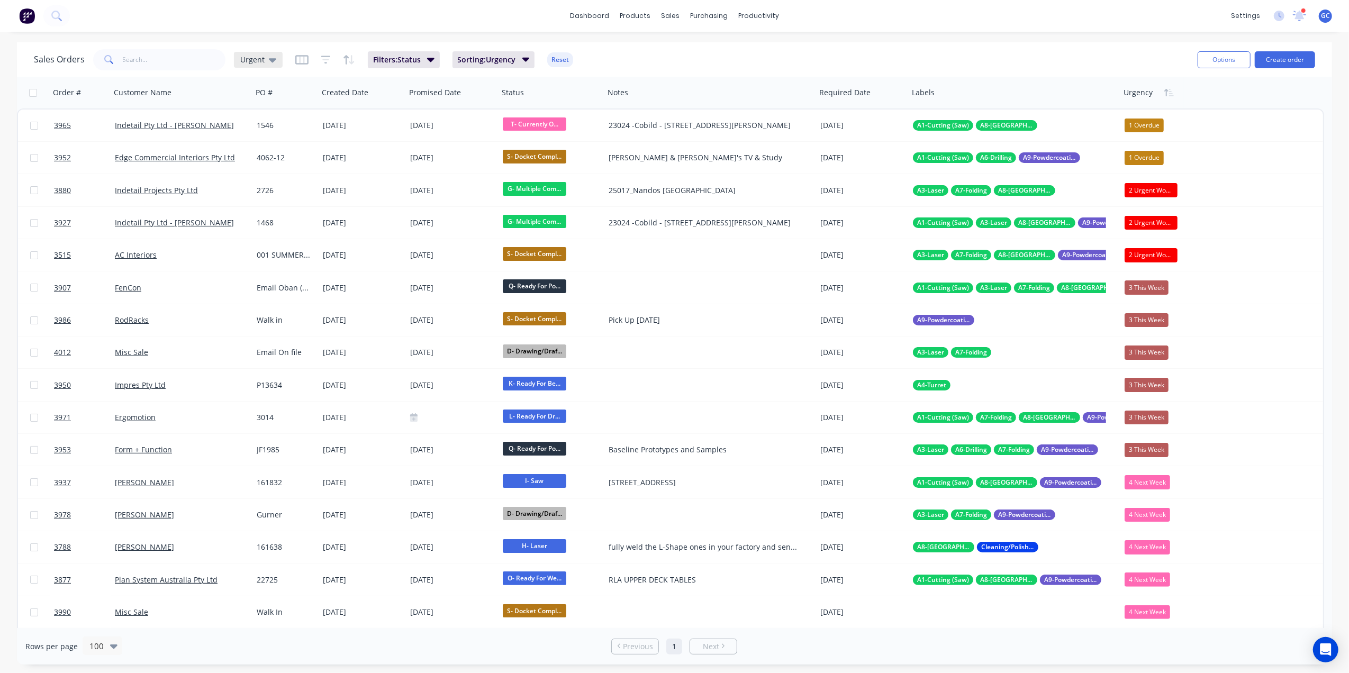
click at [243, 62] on span "Urgent" at bounding box center [252, 59] width 24 height 11
click at [309, 26] on div "dashboard products sales purchasing productivity dashboard products Product Cat…" at bounding box center [674, 16] width 1349 height 32
click at [244, 57] on span "Urgent" at bounding box center [252, 59] width 24 height 11
click at [259, 292] on button "Sorting" at bounding box center [297, 298] width 121 height 12
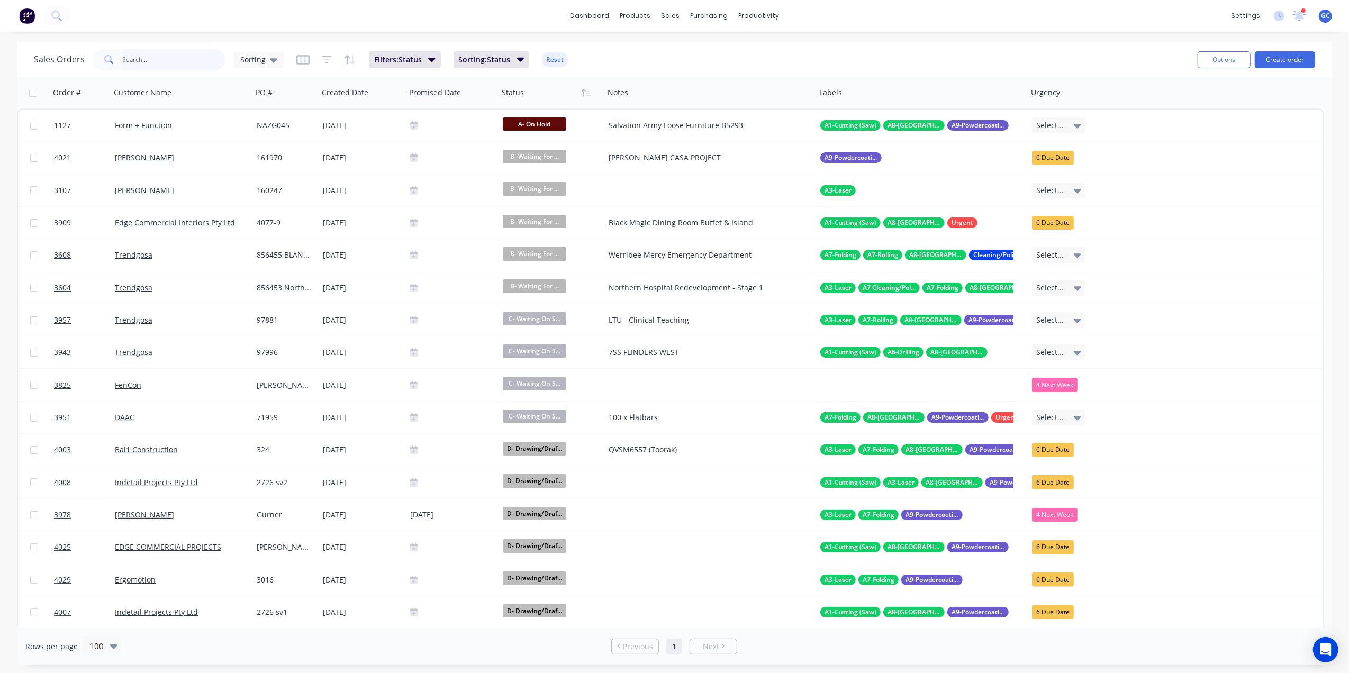
click at [142, 62] on input "text" at bounding box center [174, 59] width 103 height 21
click at [1044, 7] on div "dashboard products sales purchasing productivity dashboard products Product Cat…" at bounding box center [674, 16] width 1349 height 32
